Goal: Find specific page/section: Find specific page/section

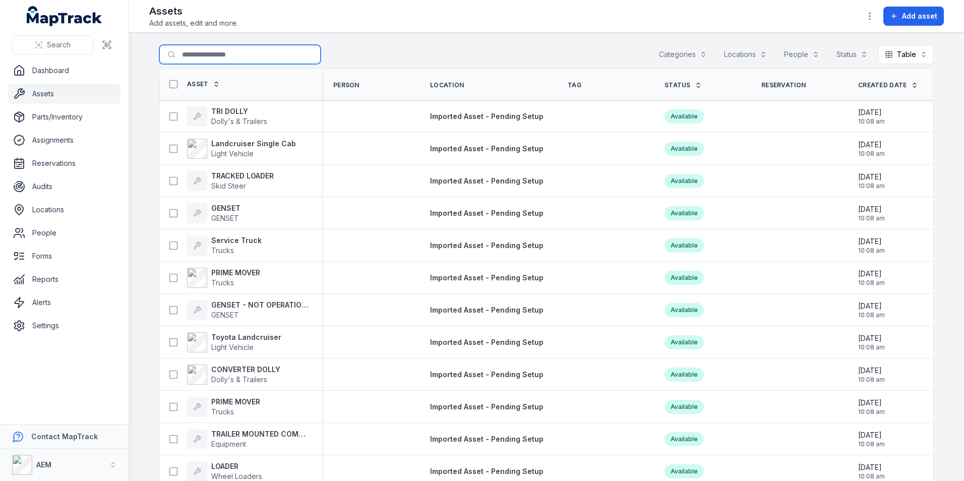
click at [228, 54] on input "Search for assets" at bounding box center [239, 54] width 161 height 19
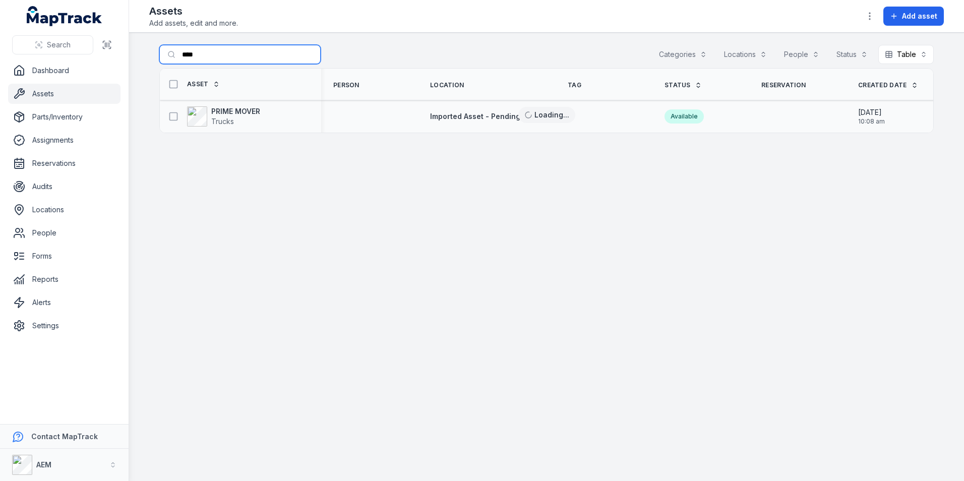
type input "****"
click at [227, 105] on div "PRIME MOVER Trucks" at bounding box center [240, 116] width 161 height 28
click at [232, 109] on strong "PRIME MOVER" at bounding box center [235, 111] width 49 height 10
click at [224, 121] on span "Trucks" at bounding box center [222, 121] width 23 height 9
click at [331, 120] on div at bounding box center [369, 116] width 97 height 8
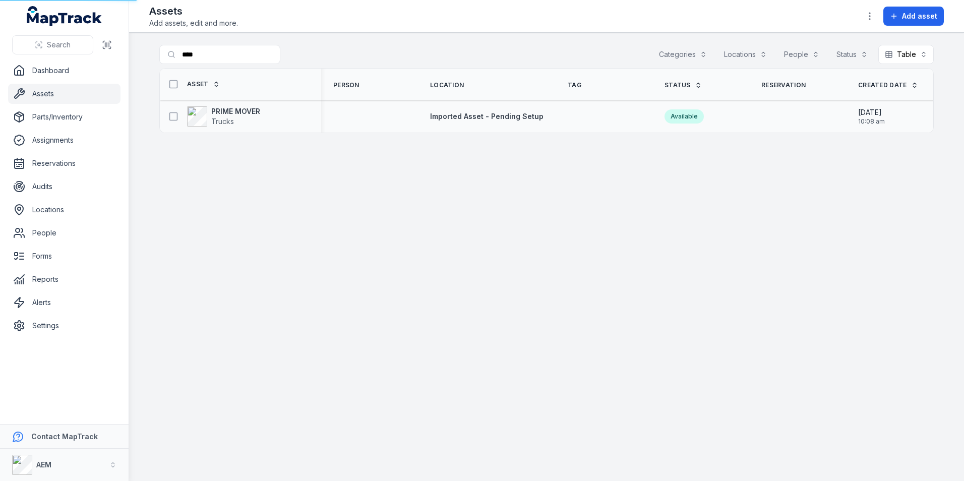
click at [331, 120] on div at bounding box center [369, 116] width 97 height 8
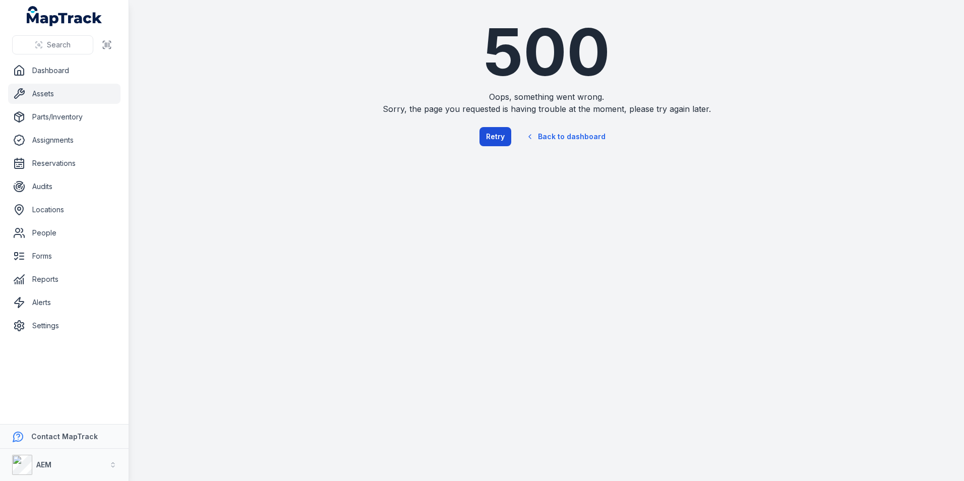
click at [500, 133] on button "Retry" at bounding box center [496, 136] width 32 height 19
click at [558, 133] on link "Back to dashboard" at bounding box center [565, 136] width 97 height 23
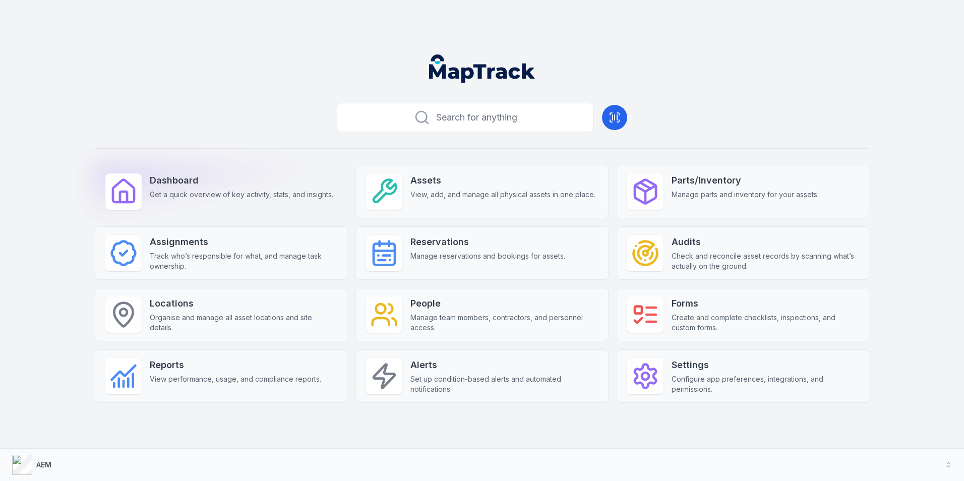
click at [246, 182] on strong "Dashboard" at bounding box center [242, 180] width 184 height 14
